Goal: Navigation & Orientation: Understand site structure

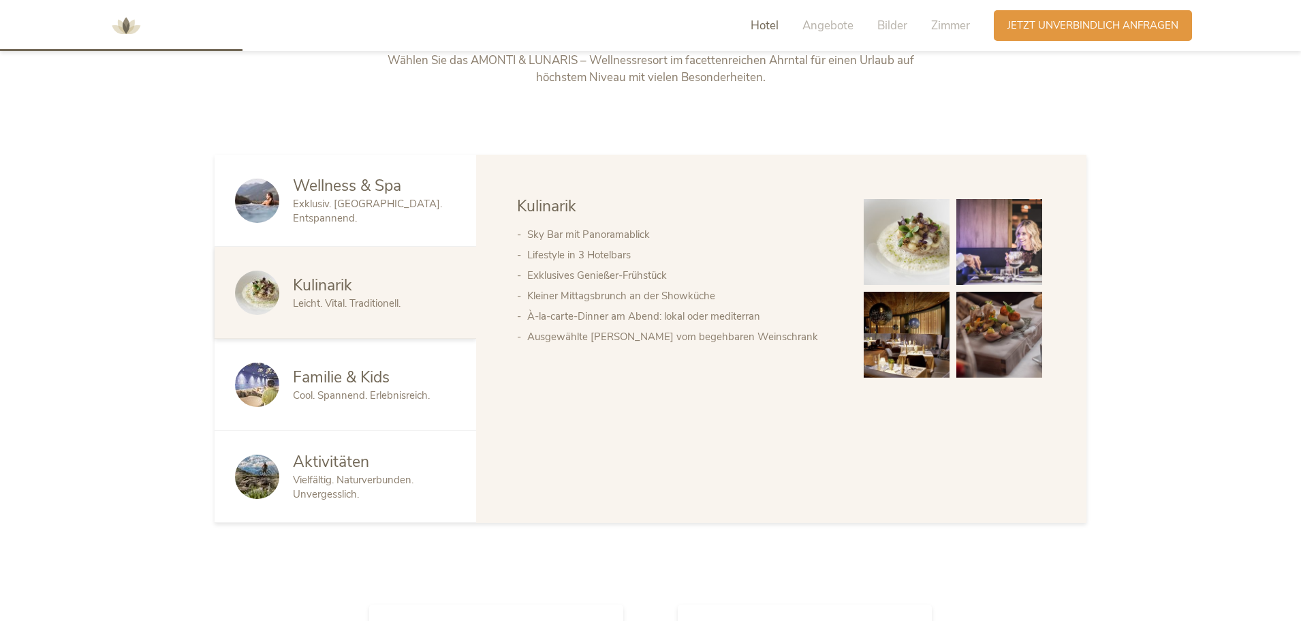
scroll to position [760, 0]
click at [330, 290] on span "Kulinarik" at bounding box center [322, 284] width 59 height 21
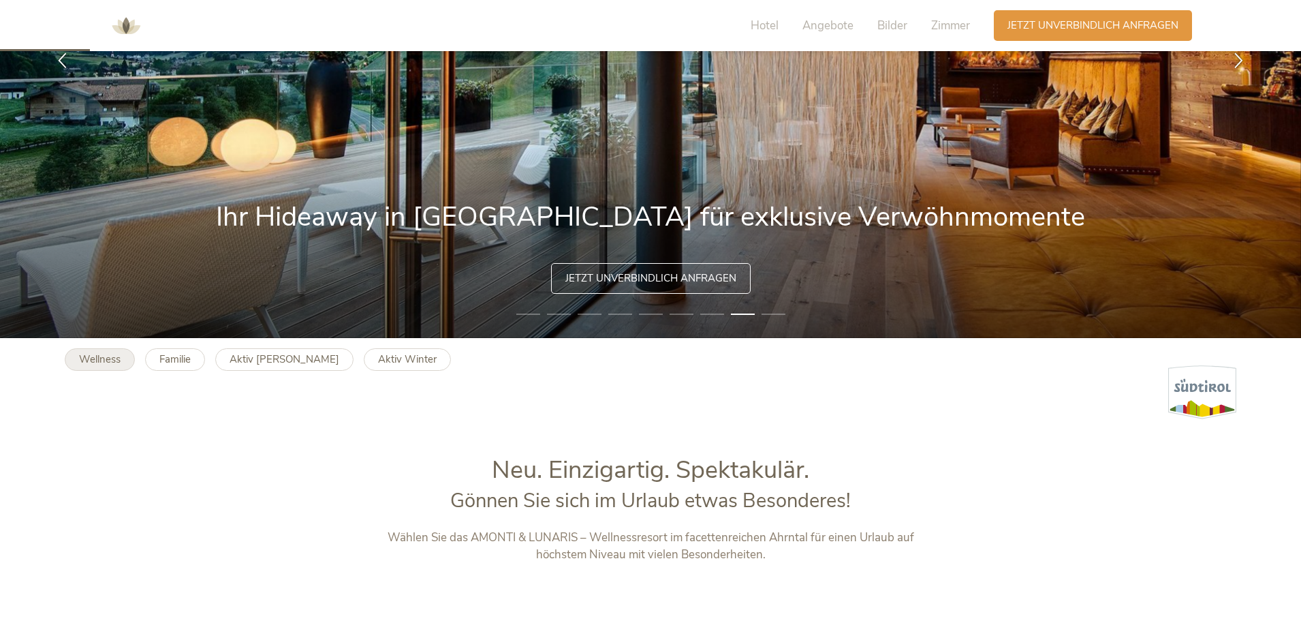
scroll to position [283, 0]
click at [103, 364] on b "Wellness" at bounding box center [100, 358] width 42 height 14
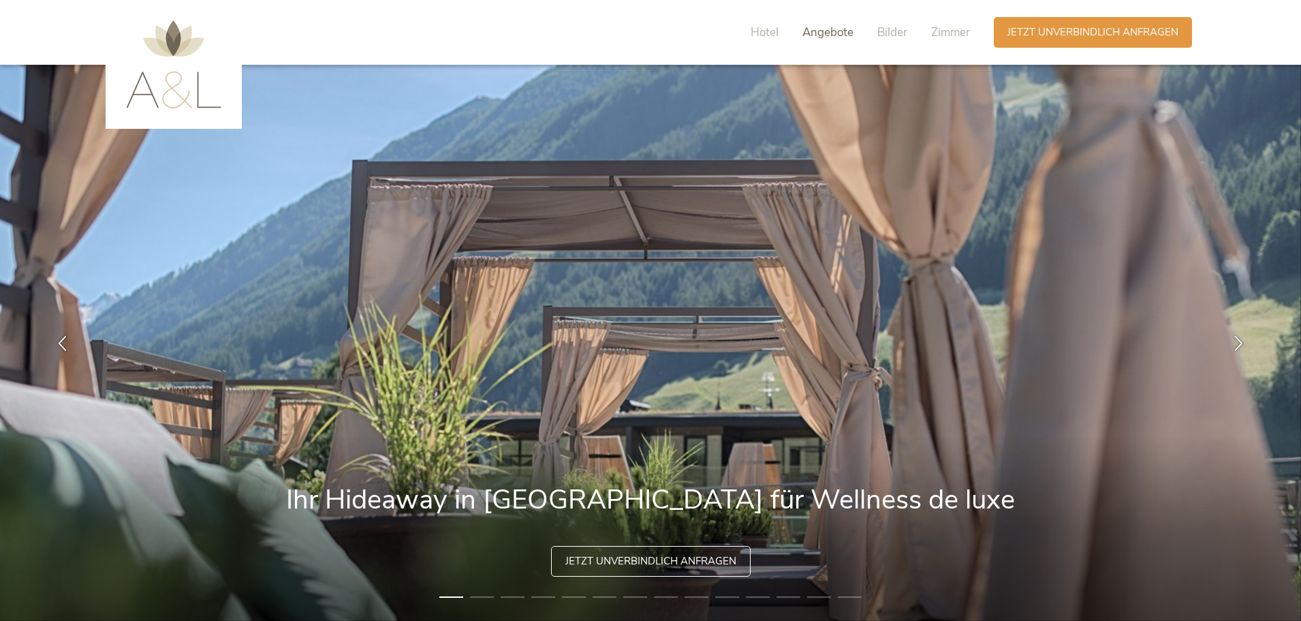
click at [808, 30] on span "Angebote" at bounding box center [827, 33] width 51 height 16
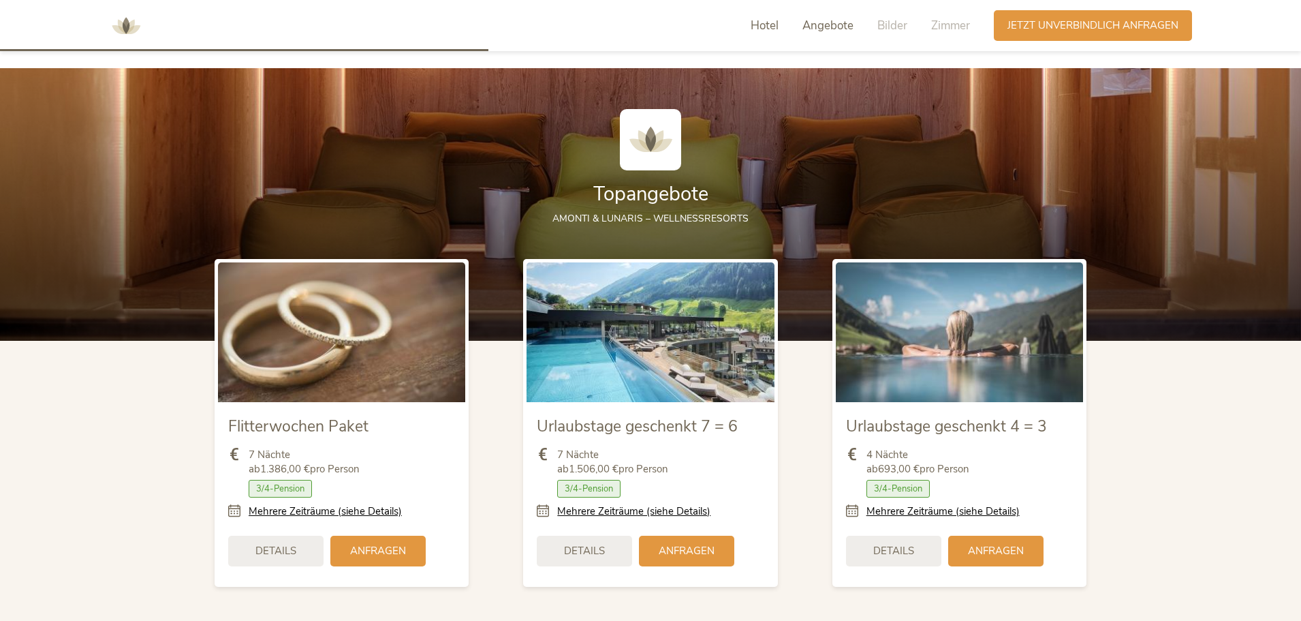
click at [774, 22] on span "Hotel" at bounding box center [765, 26] width 28 height 16
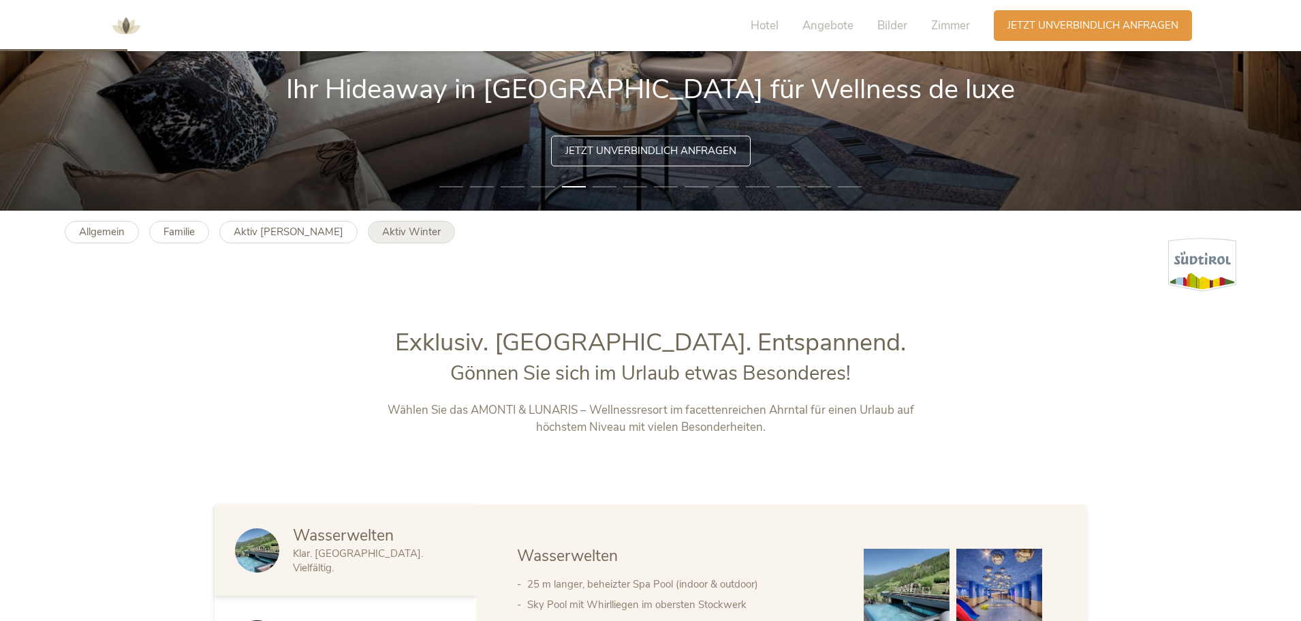
scroll to position [409, 0]
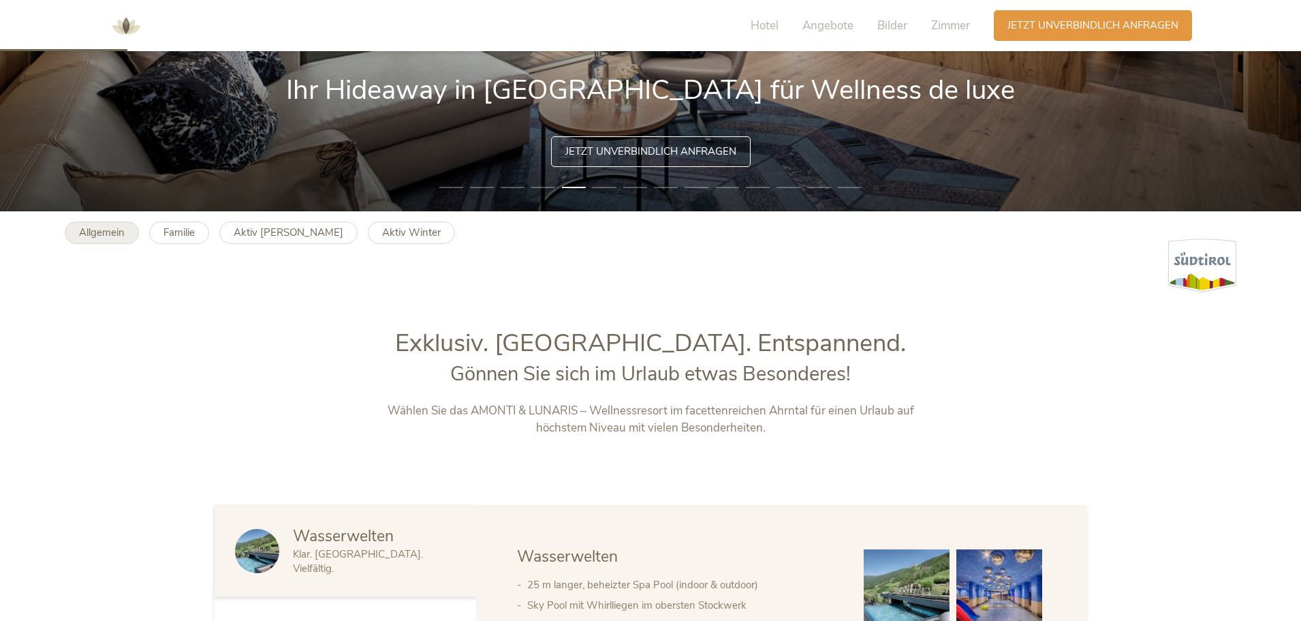
click at [116, 234] on b "Allgemein" at bounding box center [102, 232] width 46 height 14
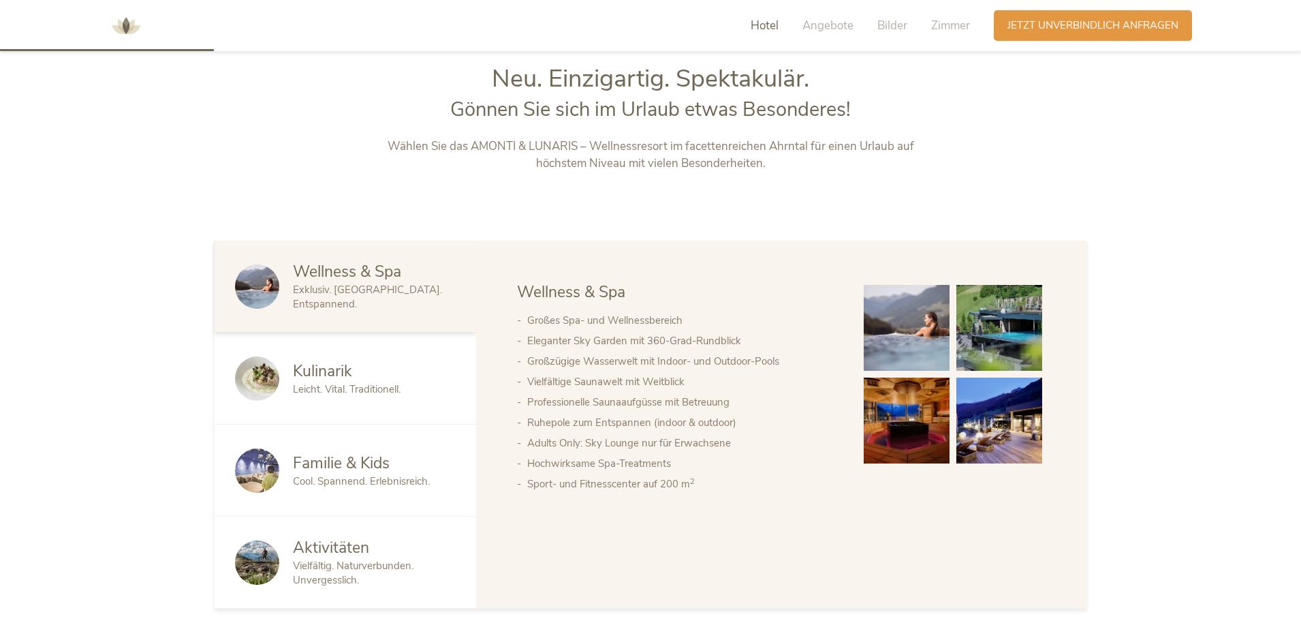
click at [344, 390] on span "Leicht. Vital. Traditionell." at bounding box center [347, 389] width 108 height 14
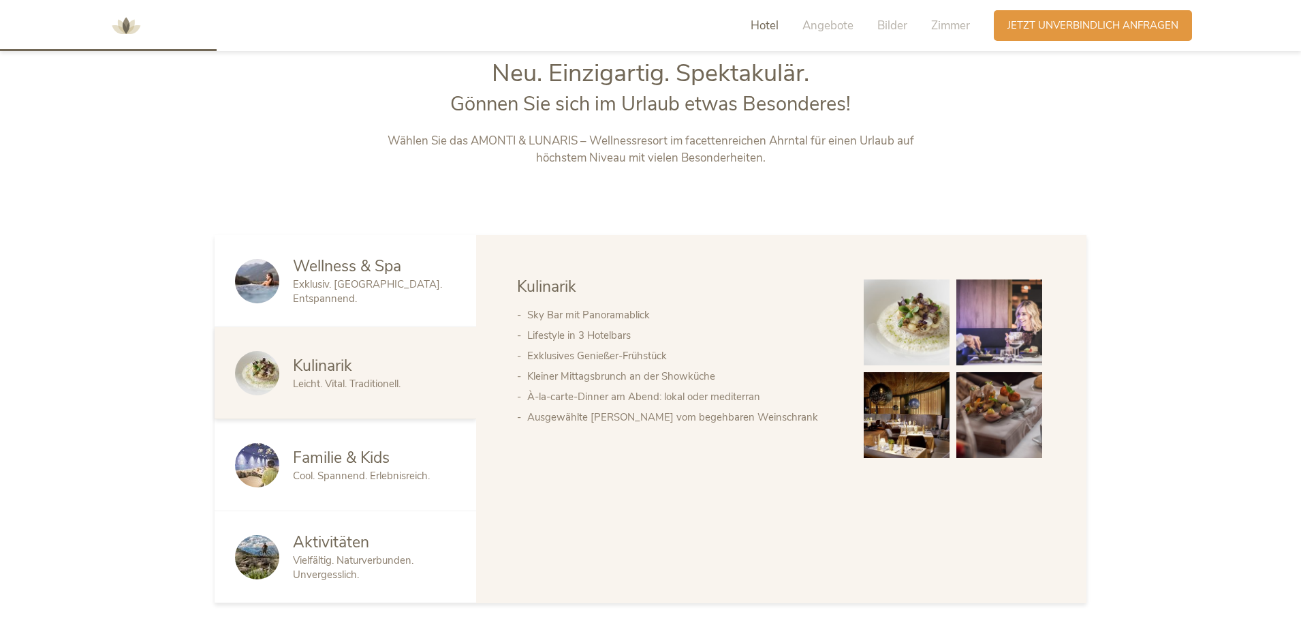
scroll to position [680, 0]
